Goal: Find specific page/section: Find specific page/section

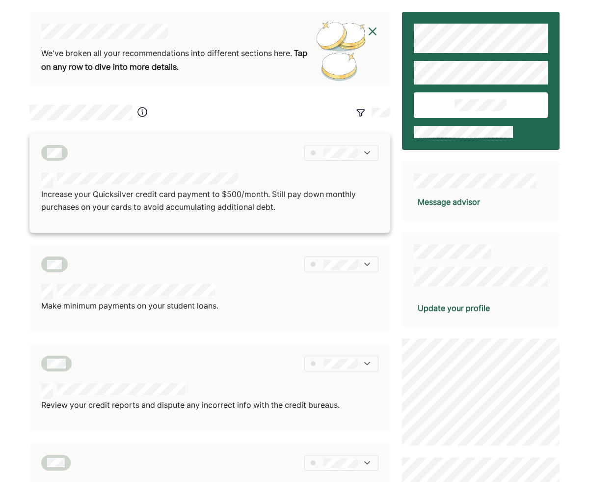
click at [366, 148] on img at bounding box center [367, 153] width 10 height 10
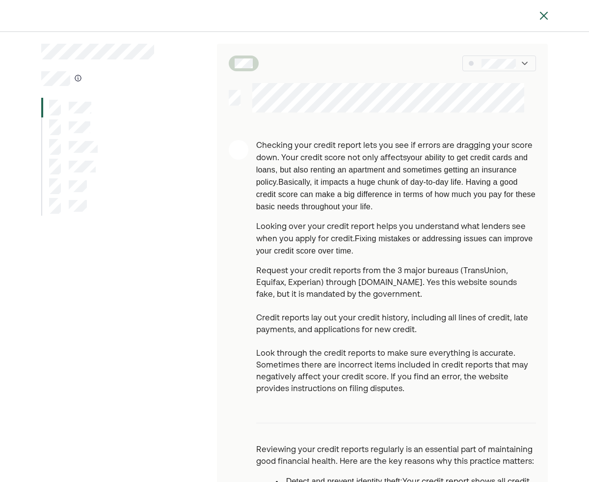
click at [81, 118] on div at bounding box center [97, 127] width 113 height 20
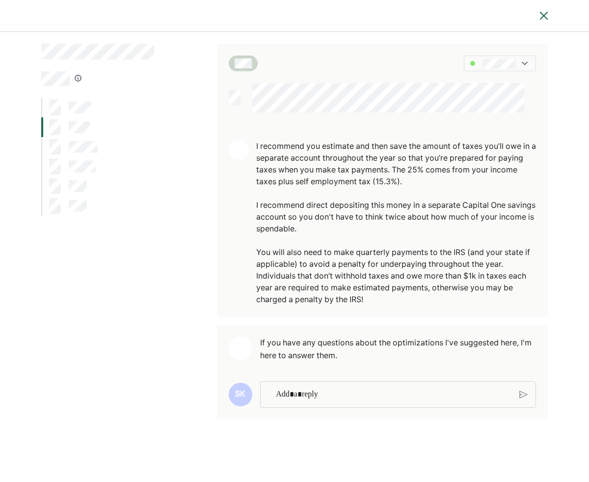
click at [67, 152] on div at bounding box center [73, 147] width 49 height 16
